Goal: Task Accomplishment & Management: Use online tool/utility

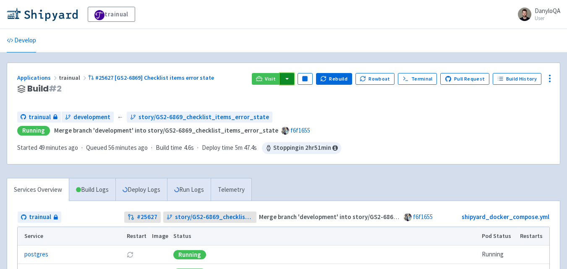
click at [294, 76] on button "button" at bounding box center [287, 79] width 14 height 12
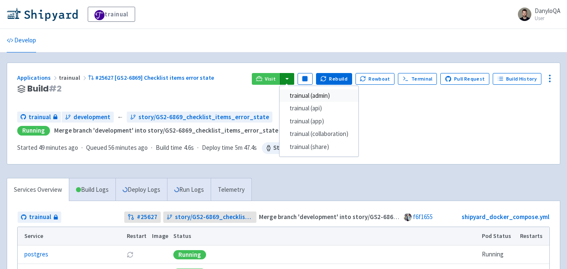
click at [323, 96] on link "trainual (admin)" at bounding box center [319, 95] width 79 height 13
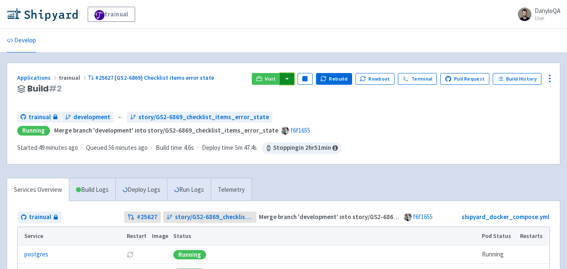
click at [294, 76] on button "button" at bounding box center [287, 79] width 14 height 12
click at [291, 79] on button "button" at bounding box center [287, 79] width 14 height 12
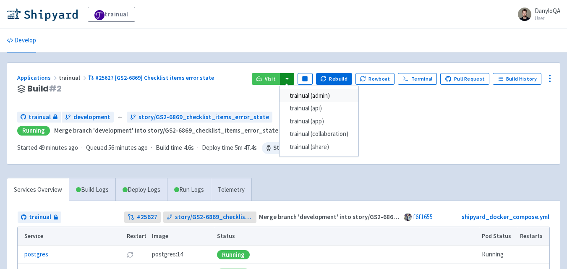
click at [317, 98] on link "trainual (admin)" at bounding box center [319, 95] width 79 height 13
